Goal: Navigation & Orientation: Find specific page/section

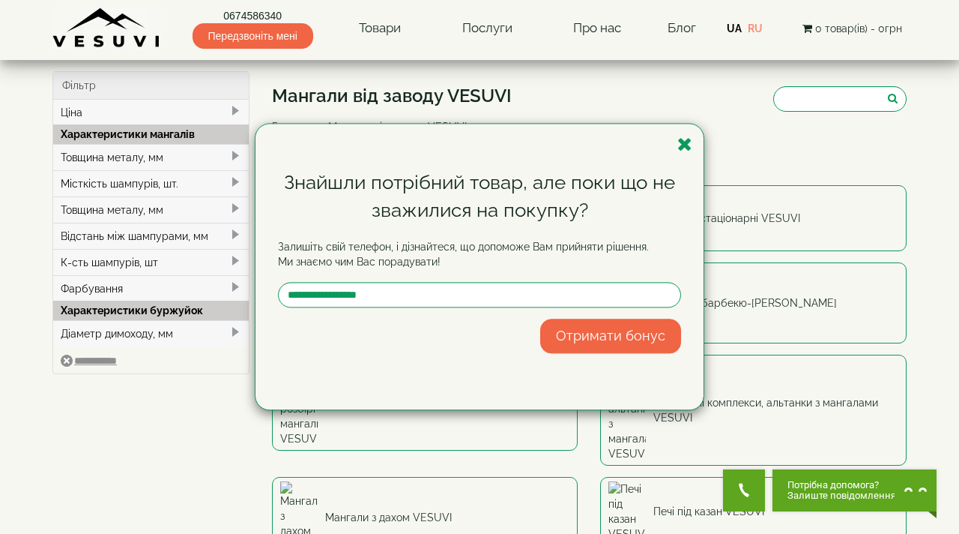
select select
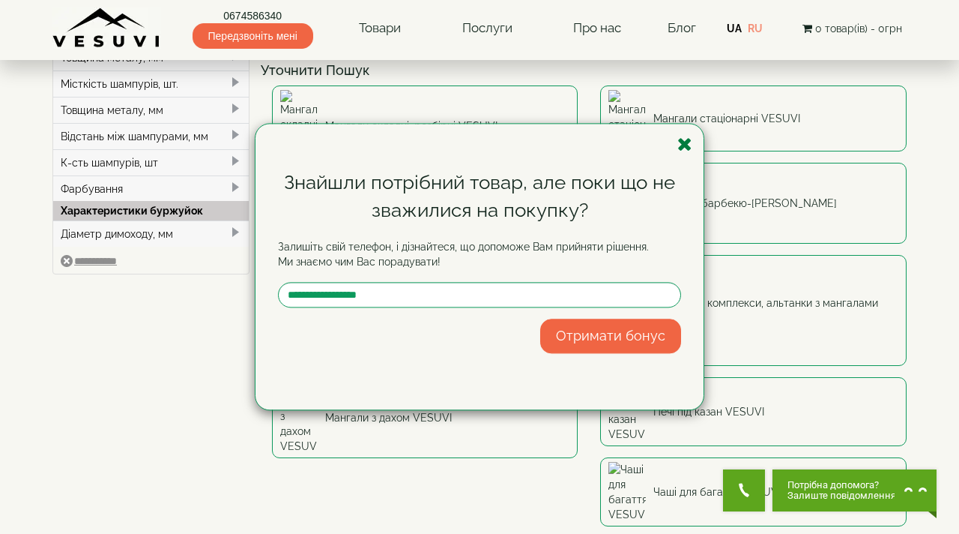
click at [683, 142] on icon "button" at bounding box center [685, 144] width 15 height 19
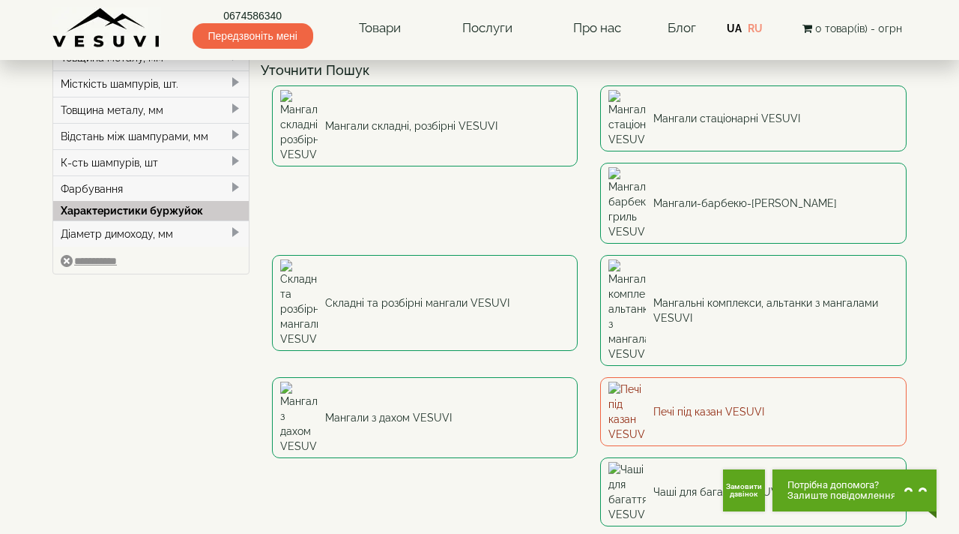
click at [600, 377] on link "Печі під казан VESUVI" at bounding box center [753, 411] width 307 height 69
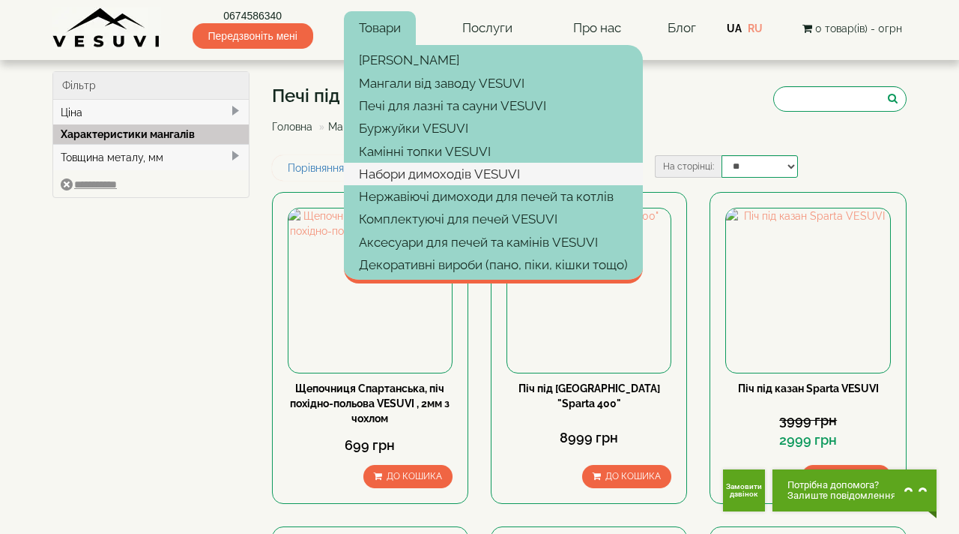
click at [455, 172] on link "Набори димоходів VESUVI" at bounding box center [493, 174] width 299 height 22
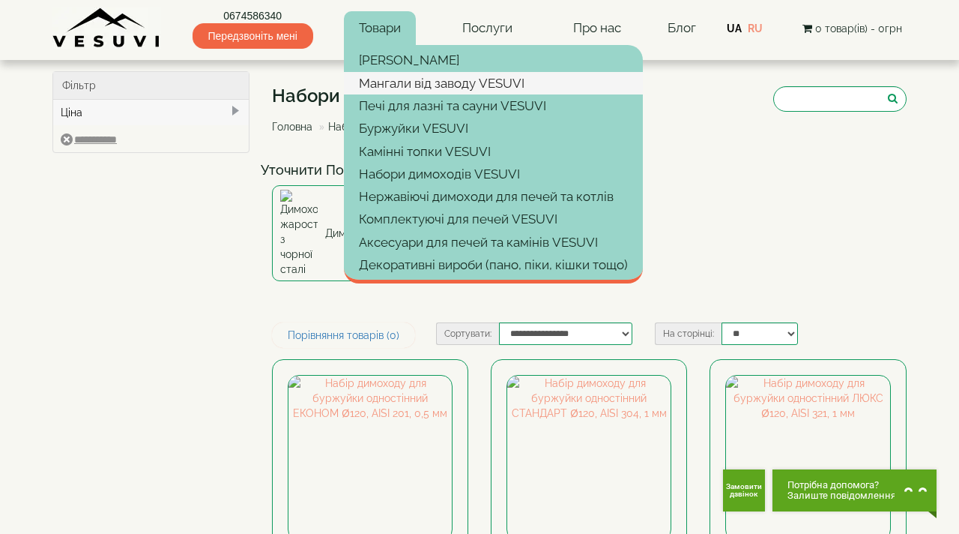
click at [402, 83] on link "Мангали від заводу VESUVI" at bounding box center [493, 83] width 299 height 22
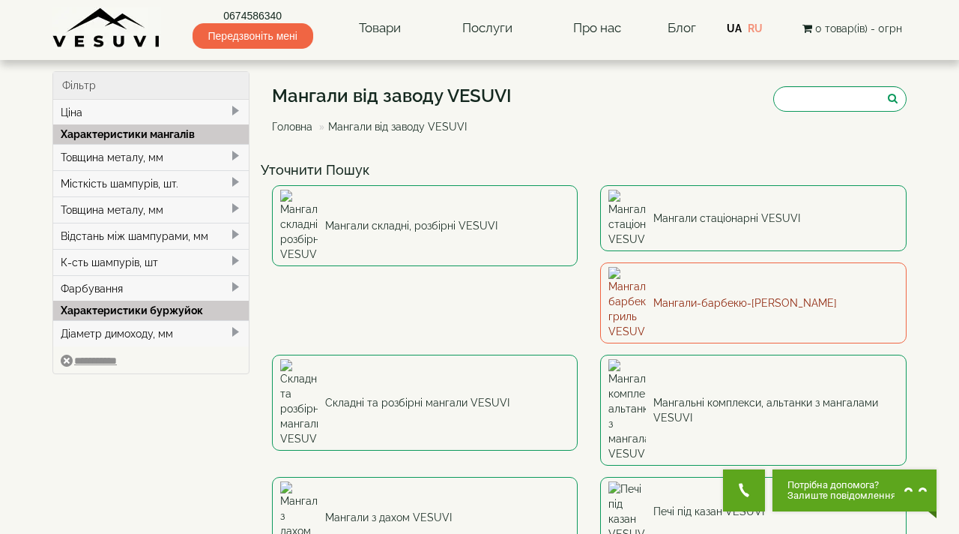
click at [600, 265] on link "Мангали-барбекю-[PERSON_NAME]" at bounding box center [753, 302] width 307 height 81
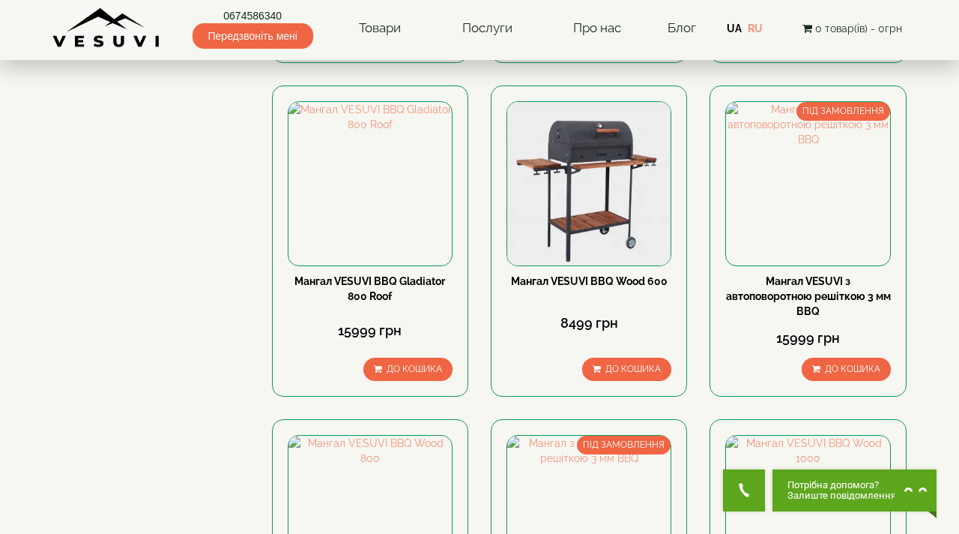
scroll to position [738, 0]
